Goal: Task Accomplishment & Management: Complete application form

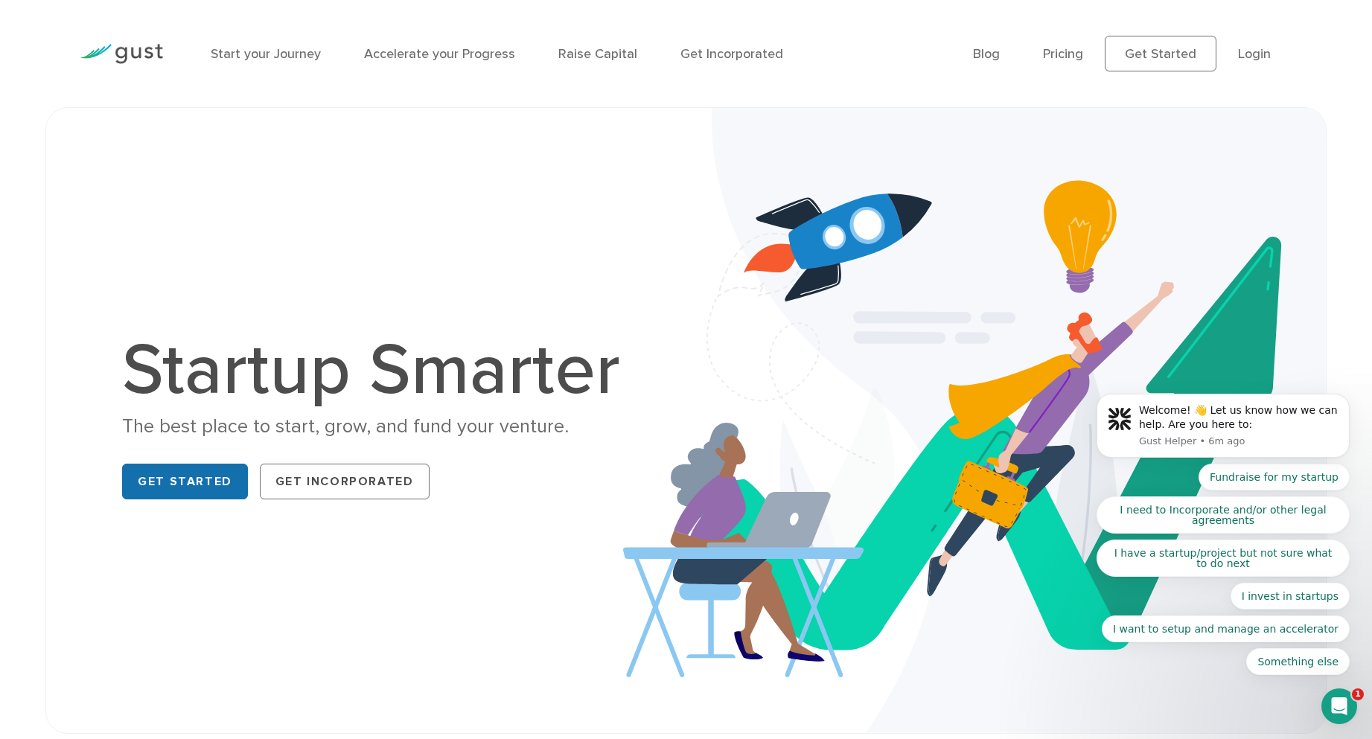
click at [191, 490] on link "Get Started" at bounding box center [185, 482] width 126 height 36
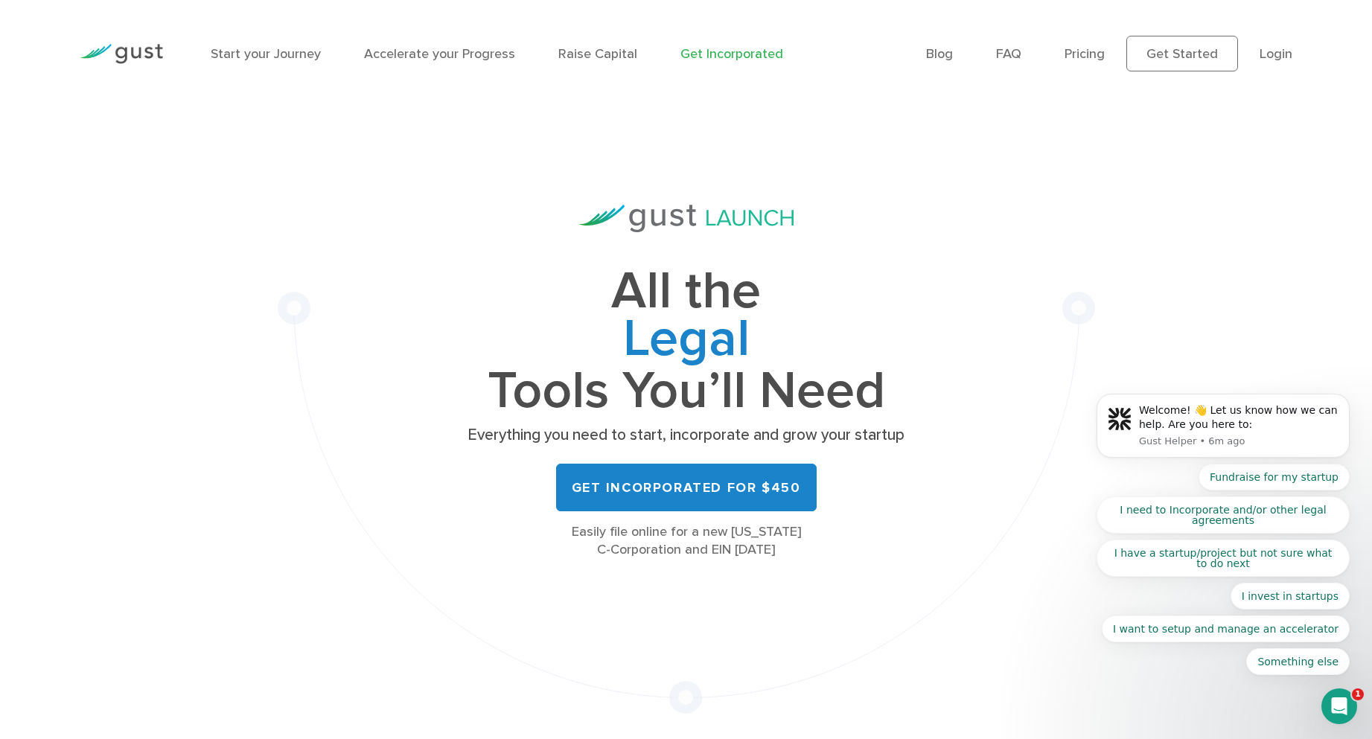
scroll to position [74, 0]
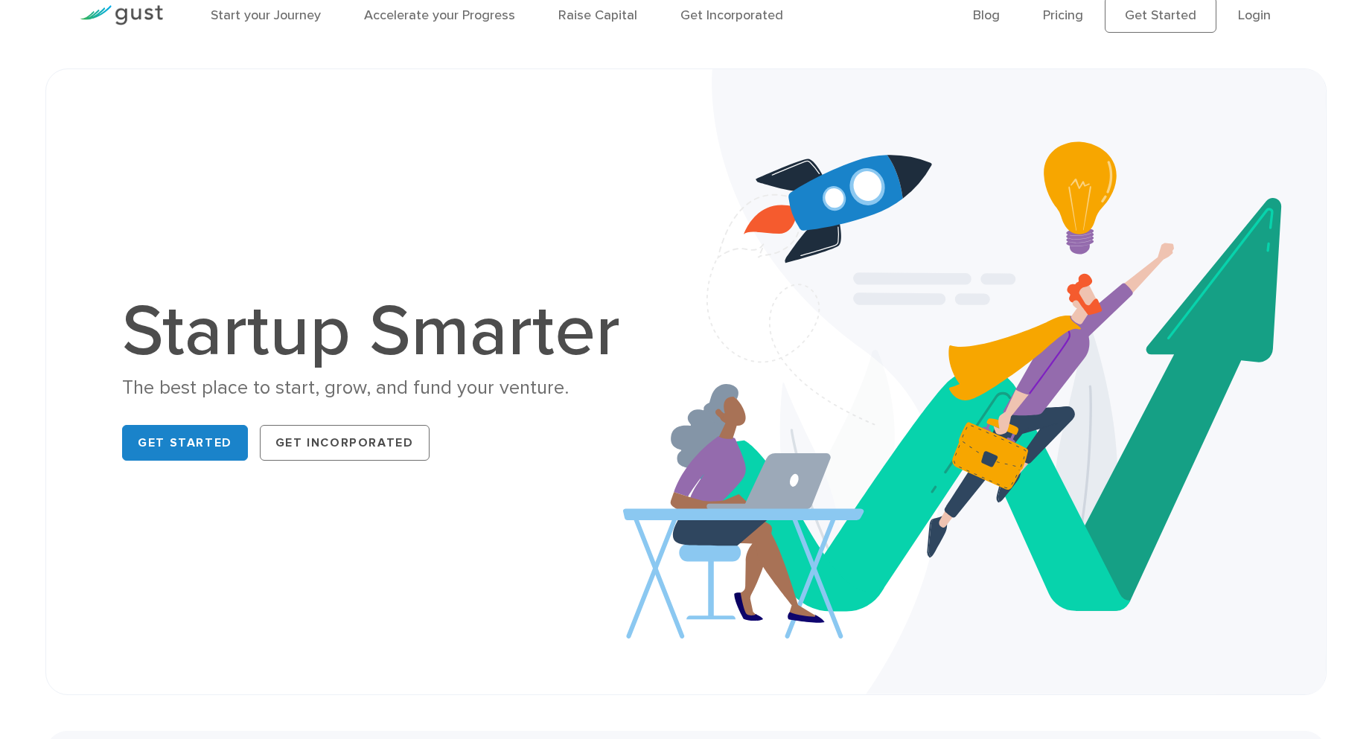
scroll to position [74, 0]
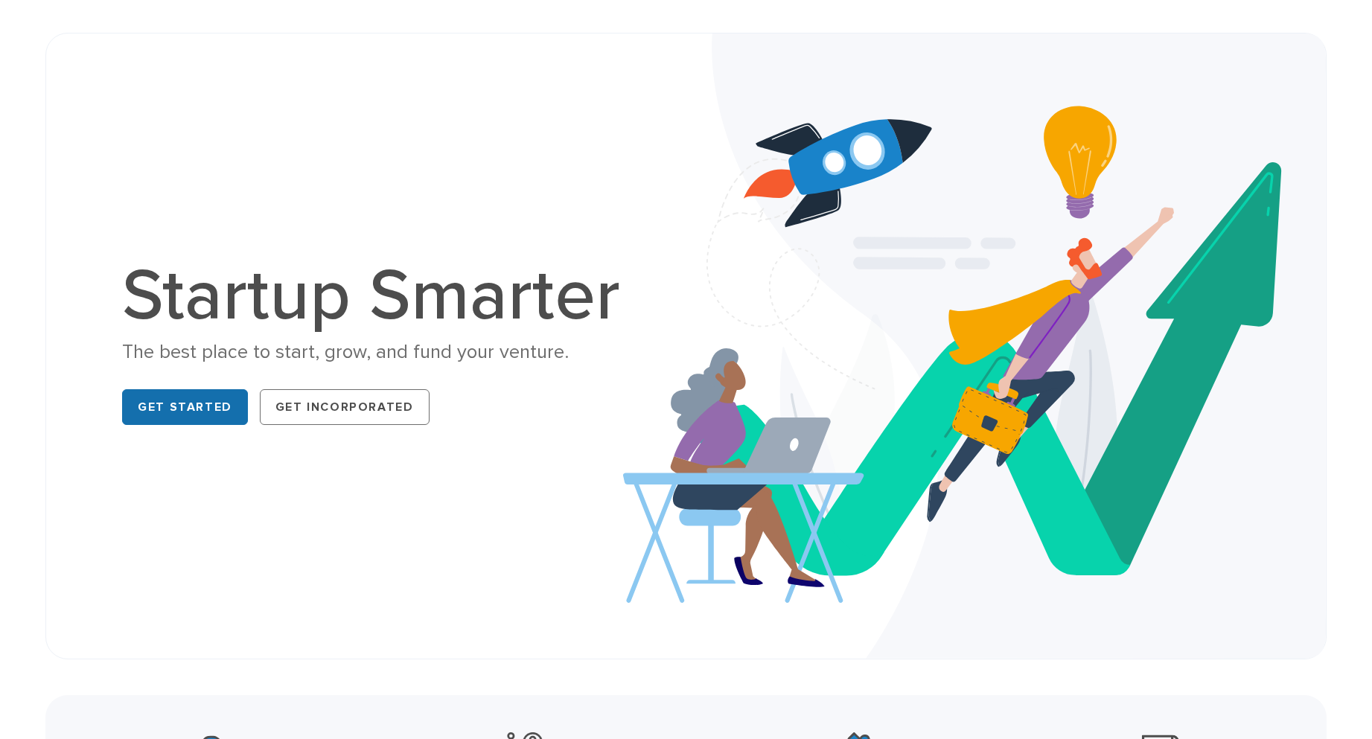
click at [165, 406] on link "Get Started" at bounding box center [185, 407] width 126 height 36
